Goal: Communication & Community: Connect with others

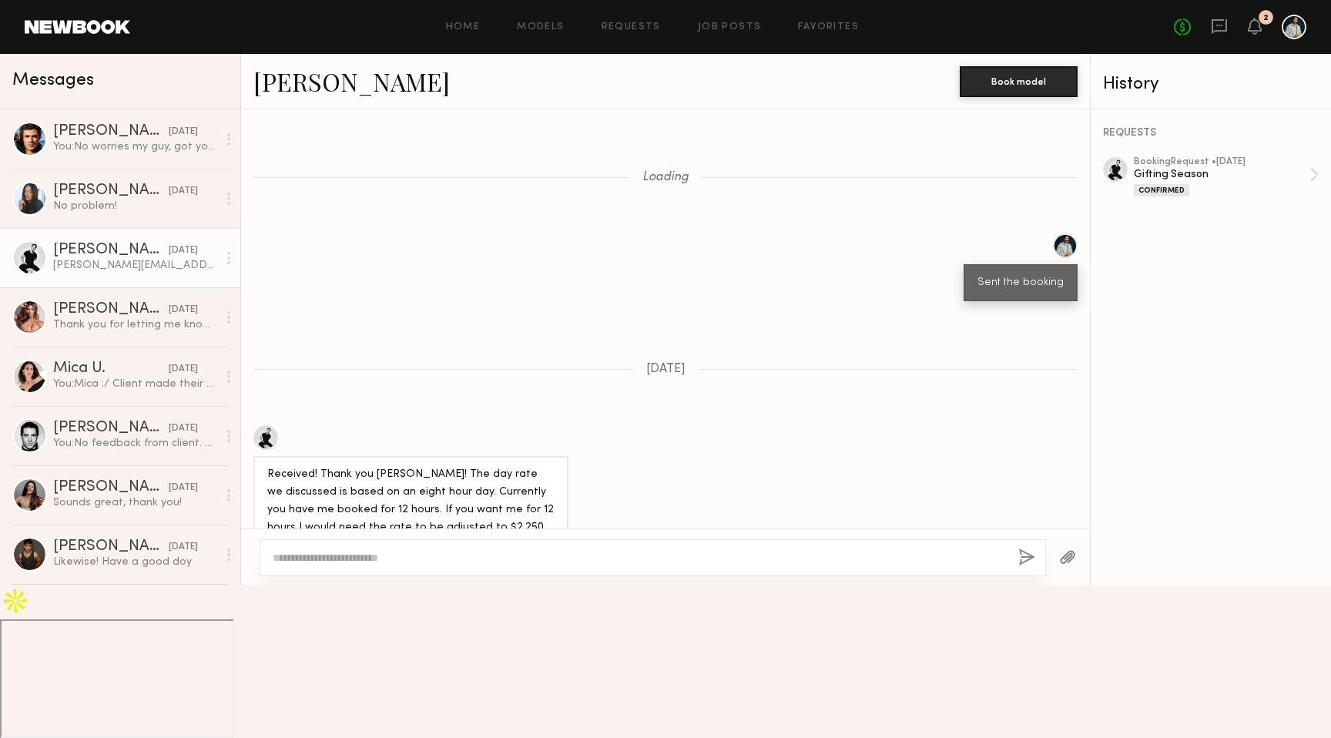
scroll to position [661, 0]
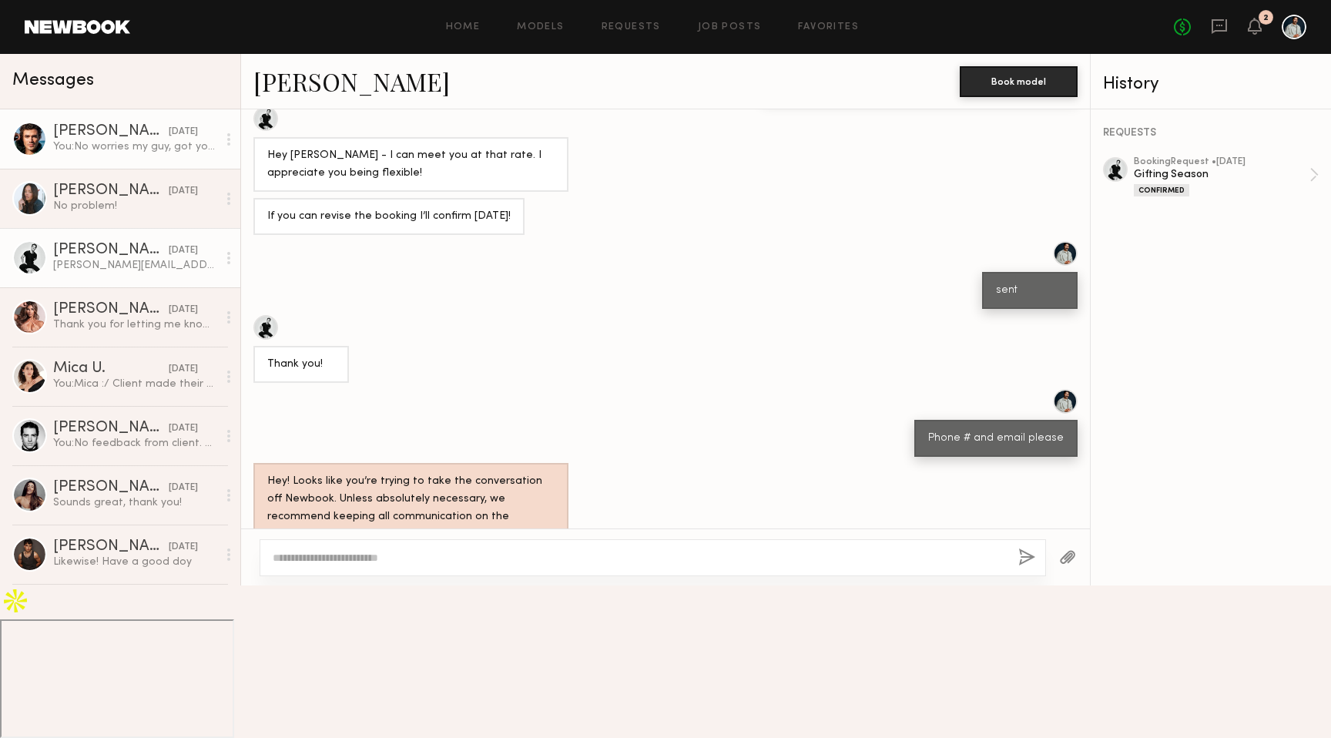
click at [84, 136] on div "[PERSON_NAME]" at bounding box center [111, 131] width 116 height 15
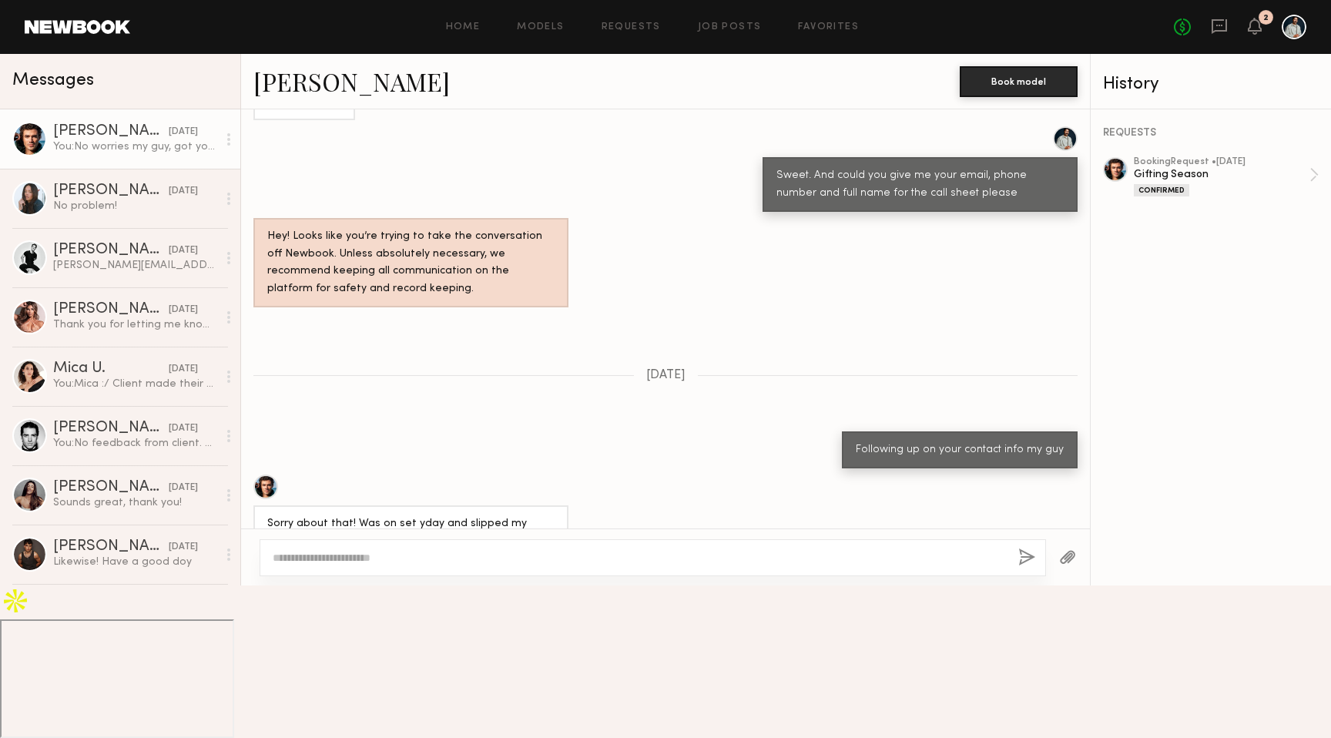
scroll to position [566, 0]
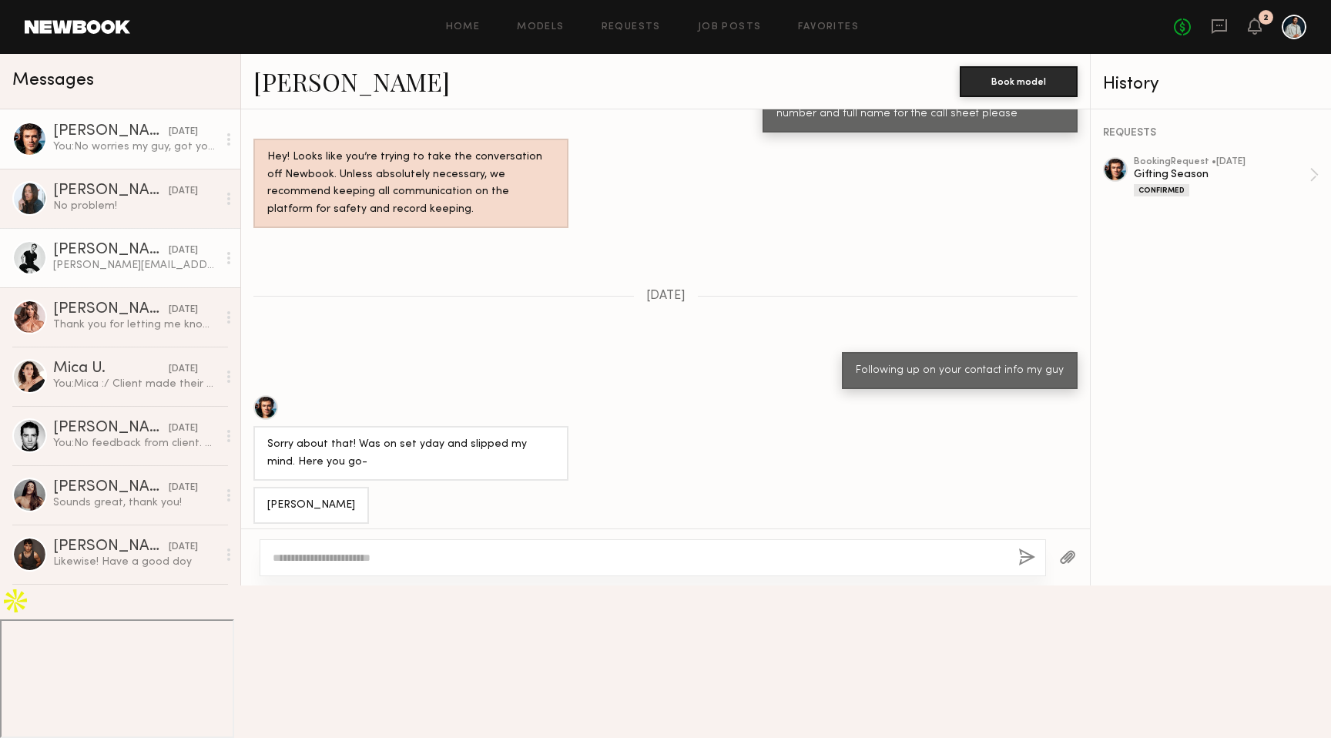
click at [109, 258] on div "[PERSON_NAME][EMAIL_ADDRESS][PERSON_NAME][DOMAIN_NAME]" at bounding box center [135, 265] width 164 height 15
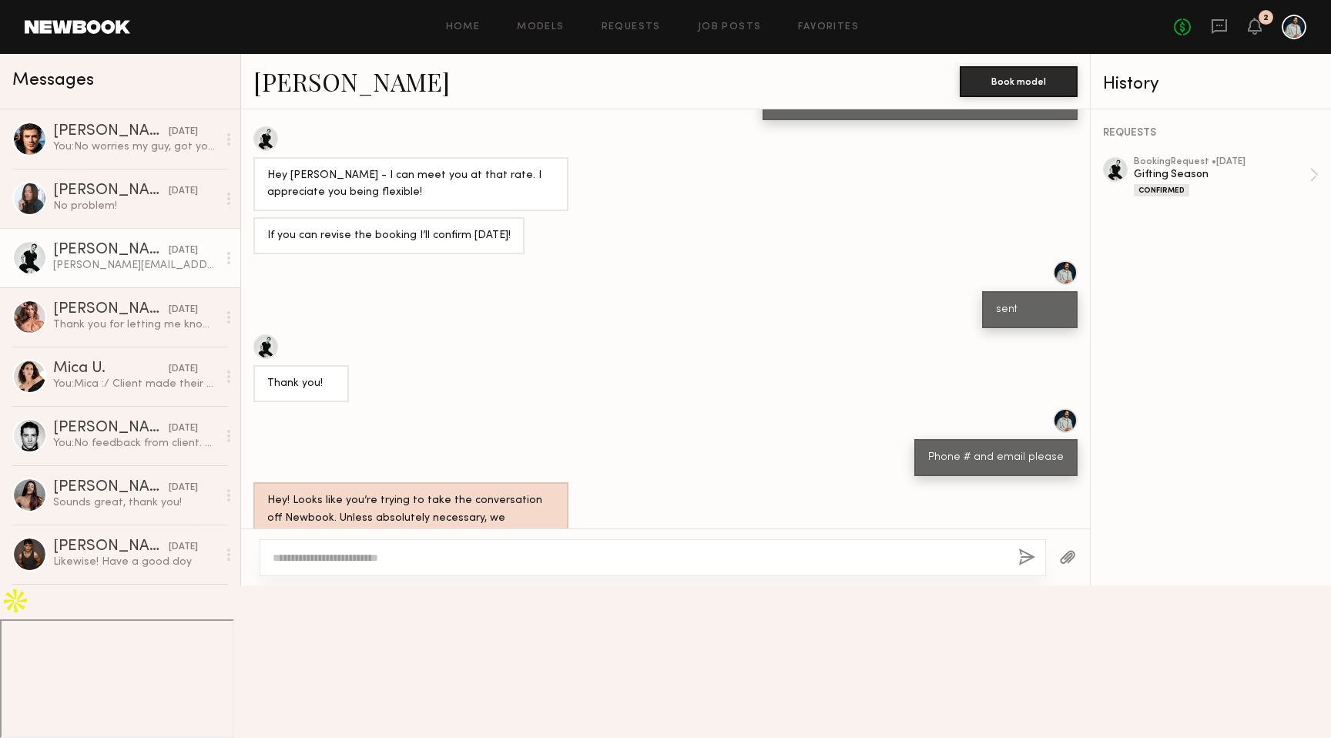
scroll to position [1940, 0]
click at [116, 312] on div "[PERSON_NAME]" at bounding box center [111, 309] width 116 height 15
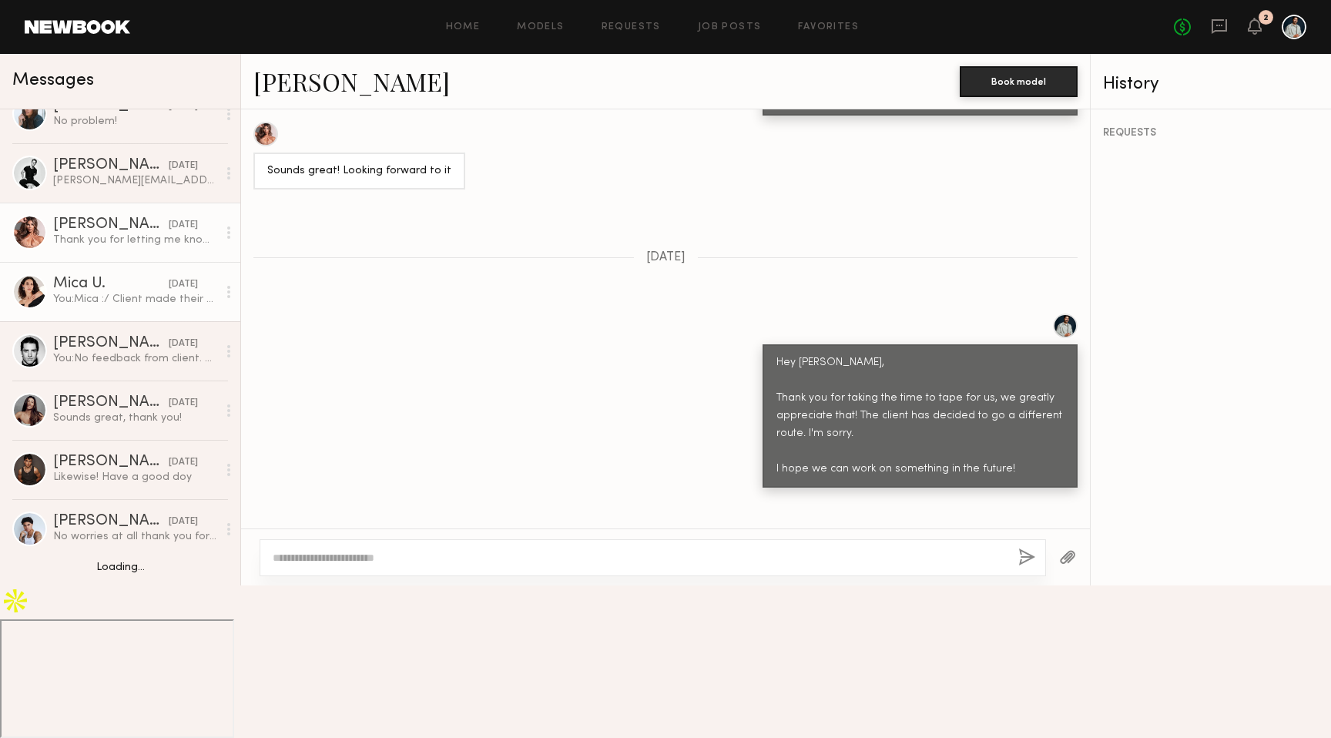
scroll to position [88, 0]
click at [121, 311] on link "Mica U. [DATE] You: [PERSON_NAME] :/ Client made their decision [DATE]. I feel …" at bounding box center [120, 288] width 240 height 59
